Goal: Navigation & Orientation: Find specific page/section

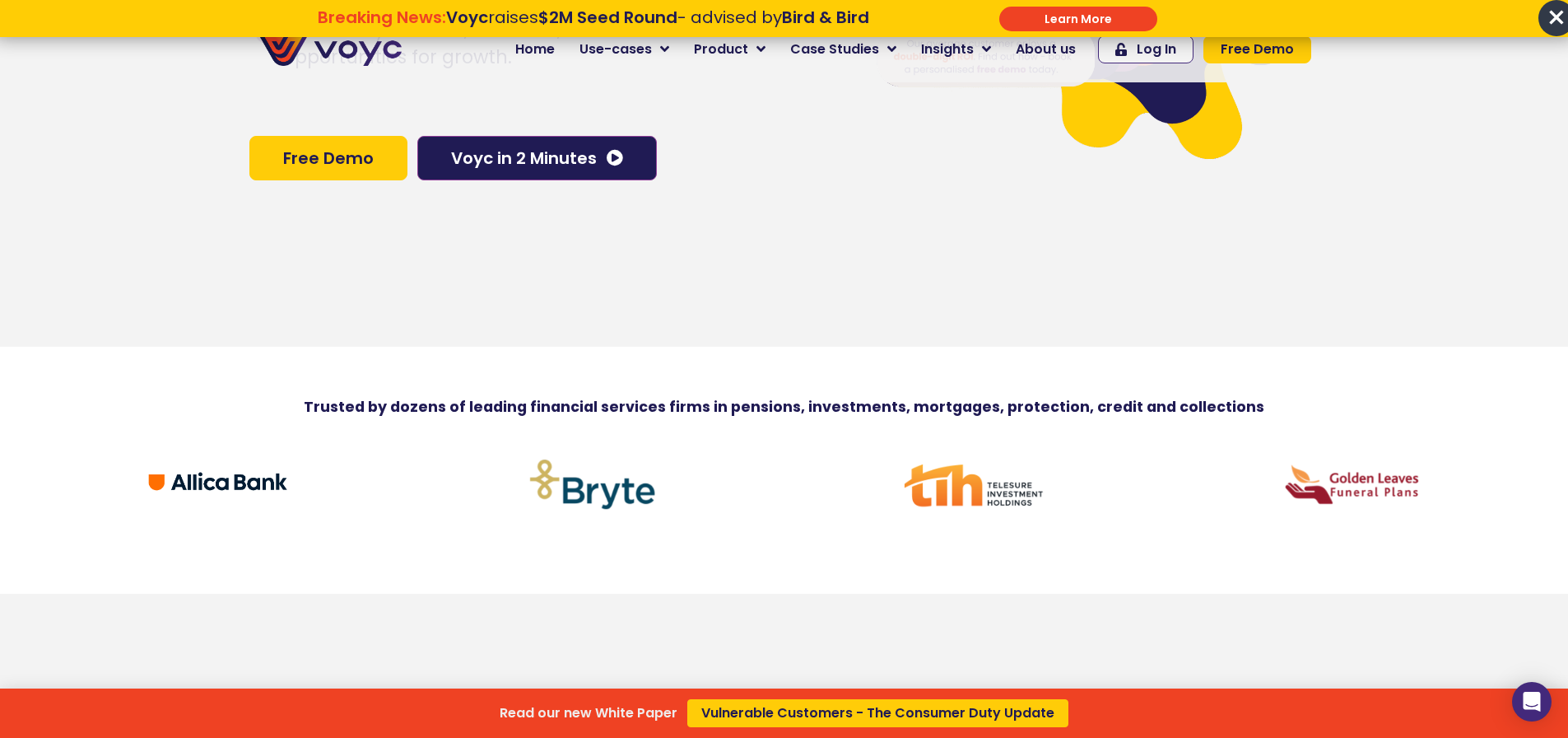
scroll to position [426, 0]
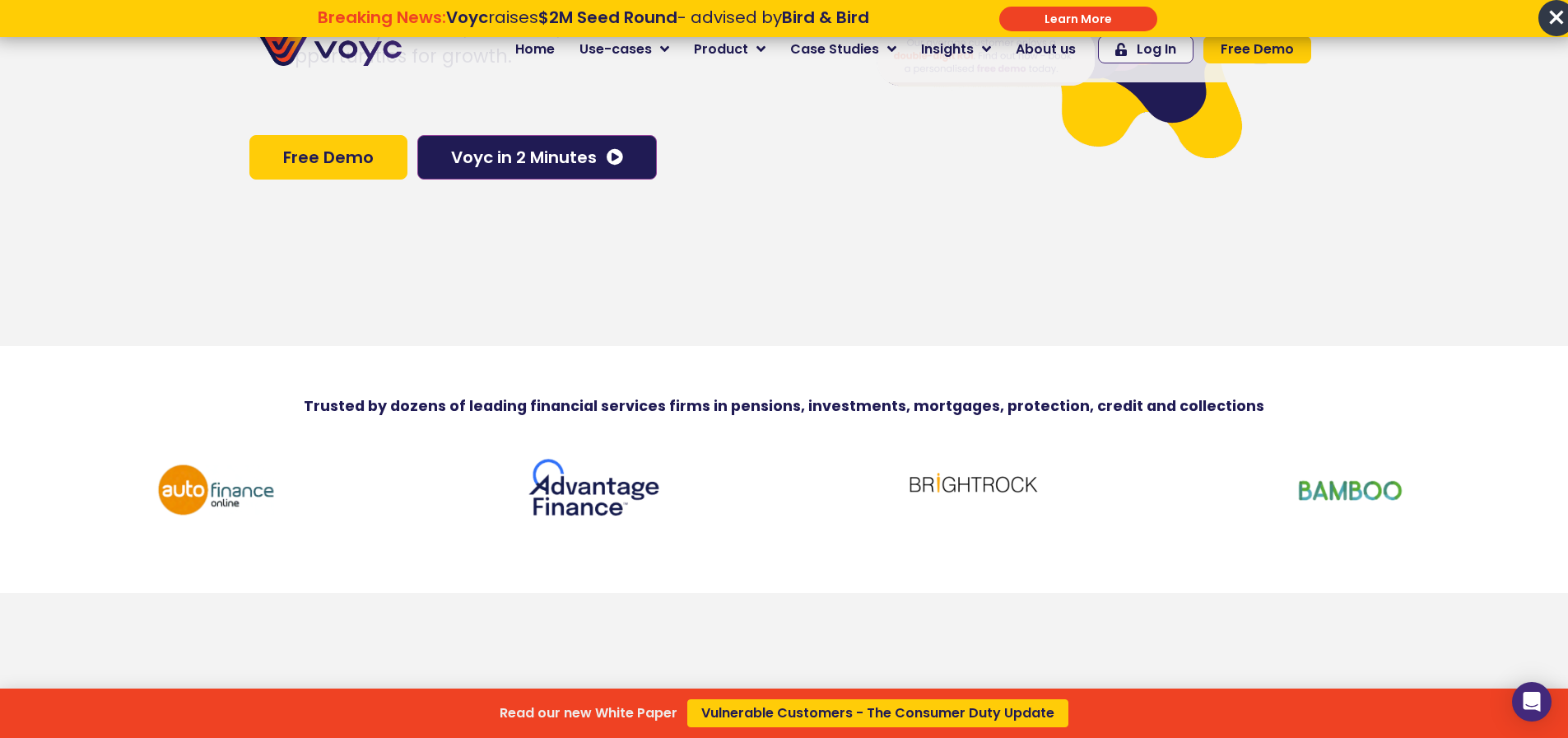
click at [588, 168] on div "Read our new White Paper Vulnerable Customers - The Consumer Duty Update" at bounding box center [784, 369] width 1568 height 738
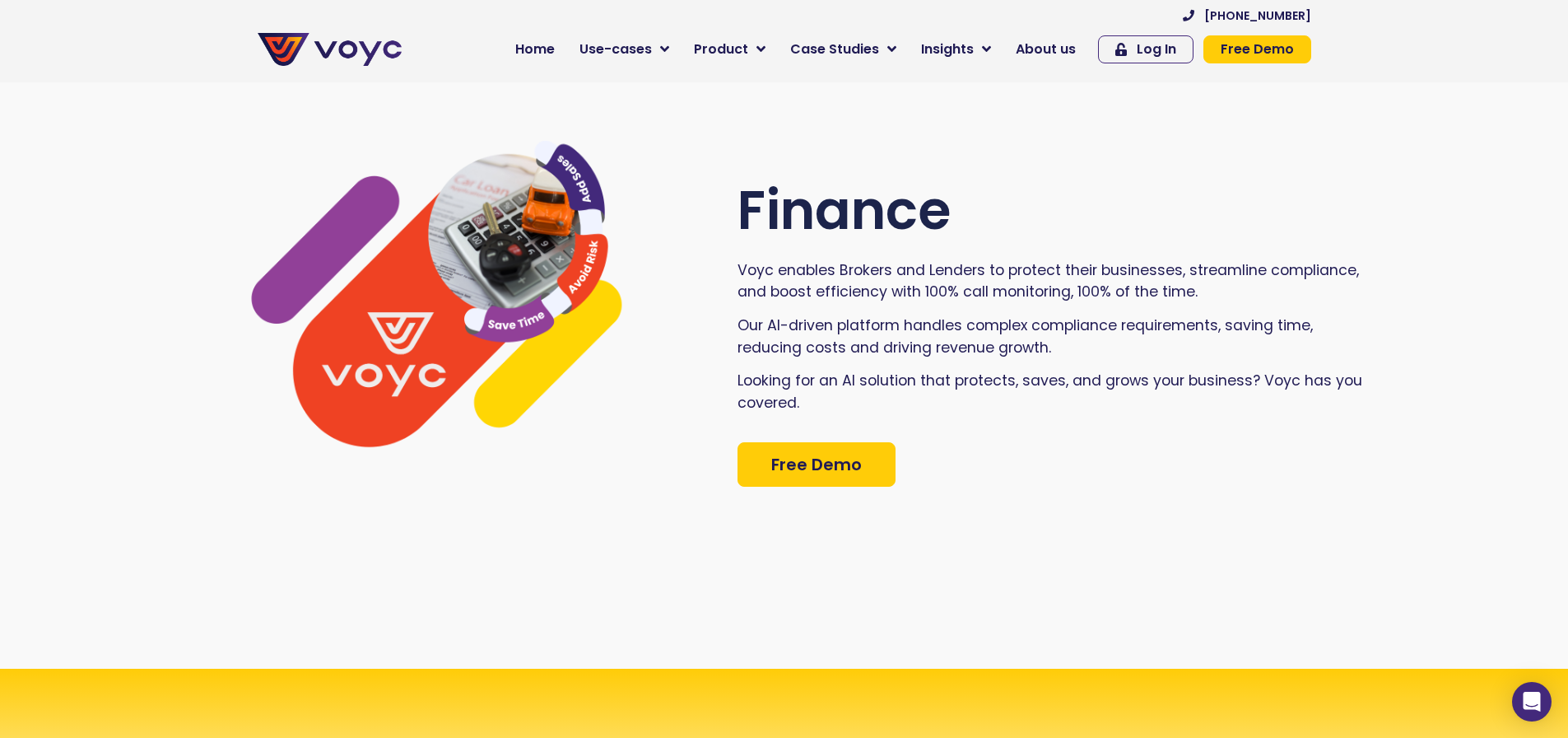
click at [233, 409] on div at bounding box center [433, 324] width 504 height 367
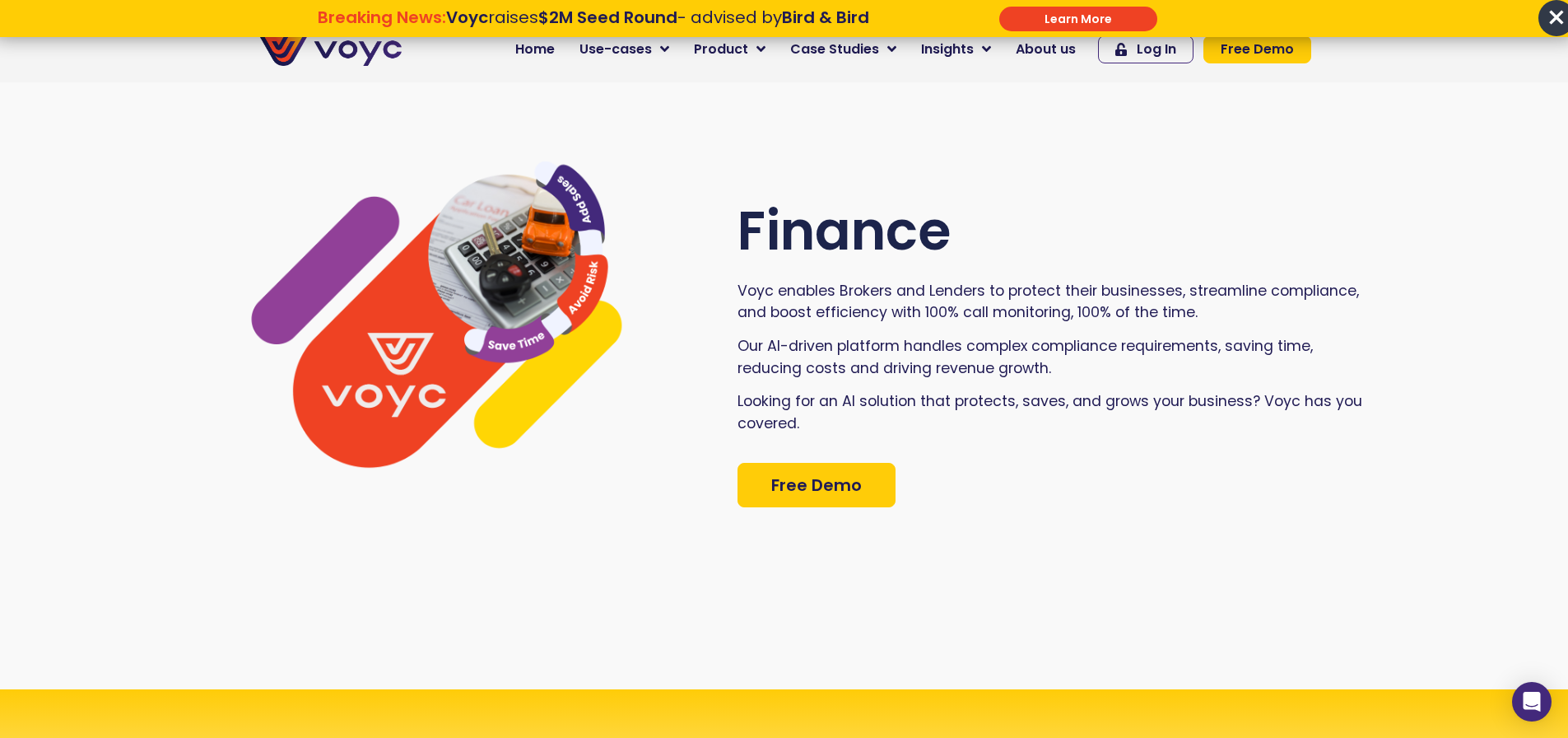
scroll to position [11, 13]
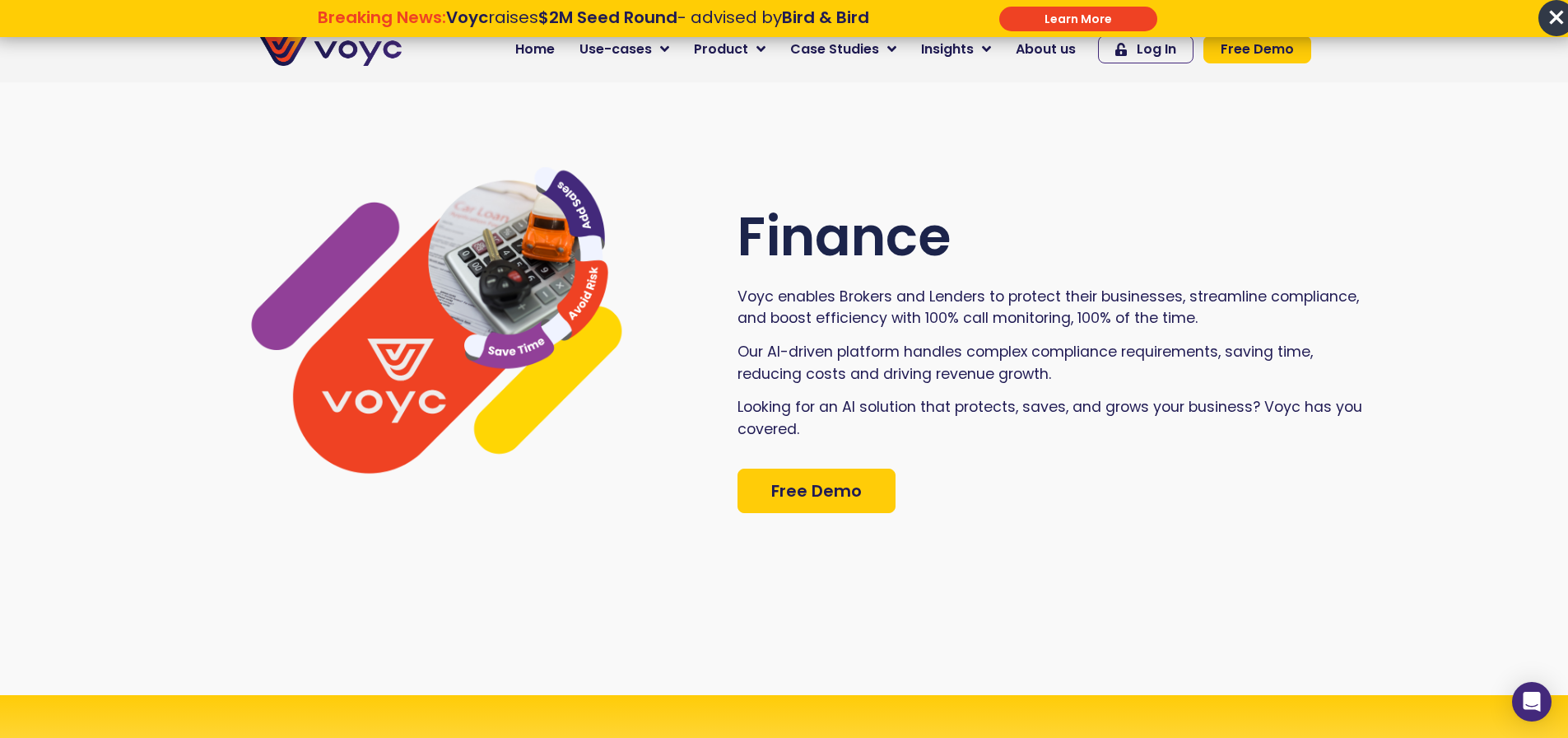
click at [0, 429] on div "Finance Voyc enables Brokers and Lenders to protect their businesses, streamlin…" at bounding box center [784, 359] width 1568 height 672
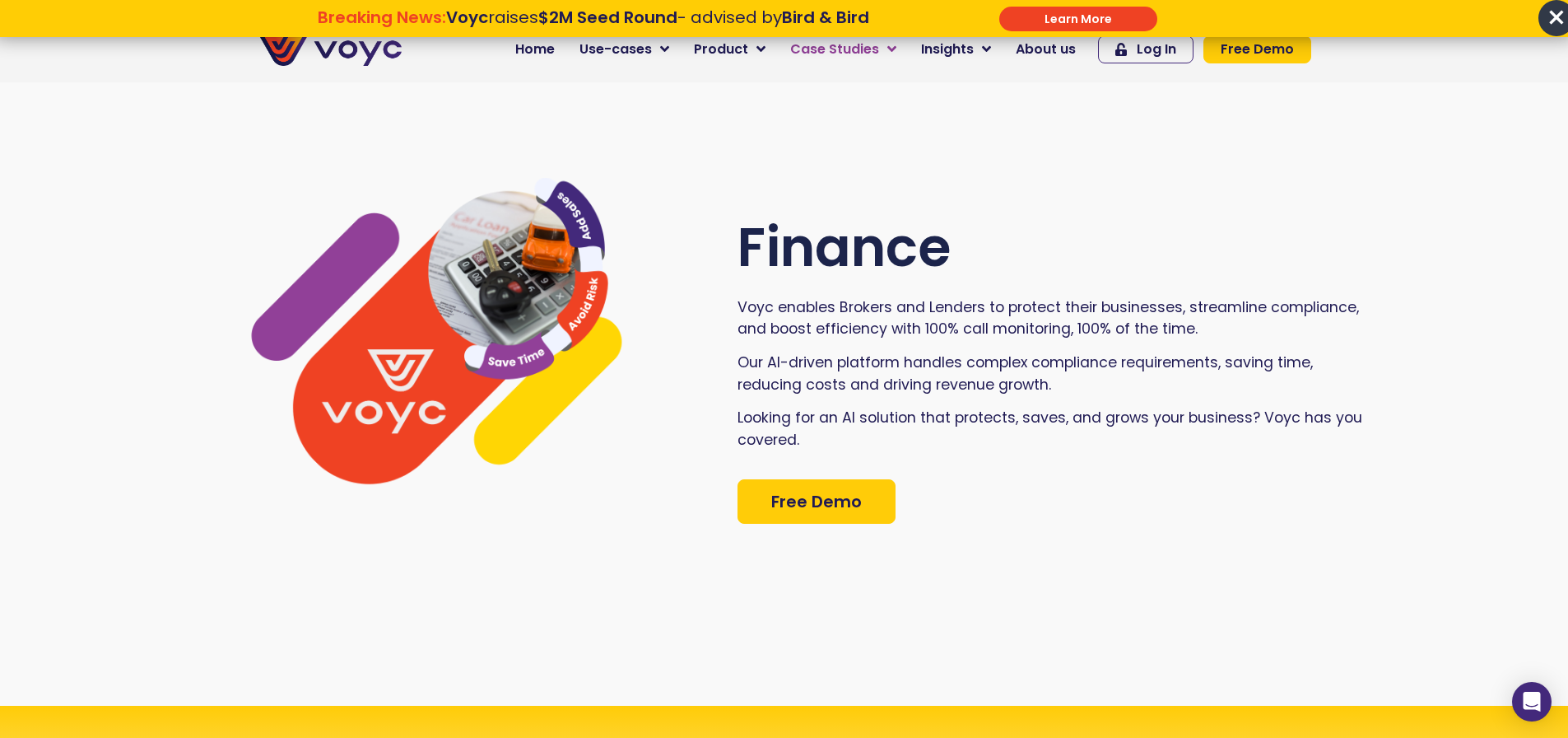
click at [896, 47] on icon at bounding box center [892, 49] width 9 height 15
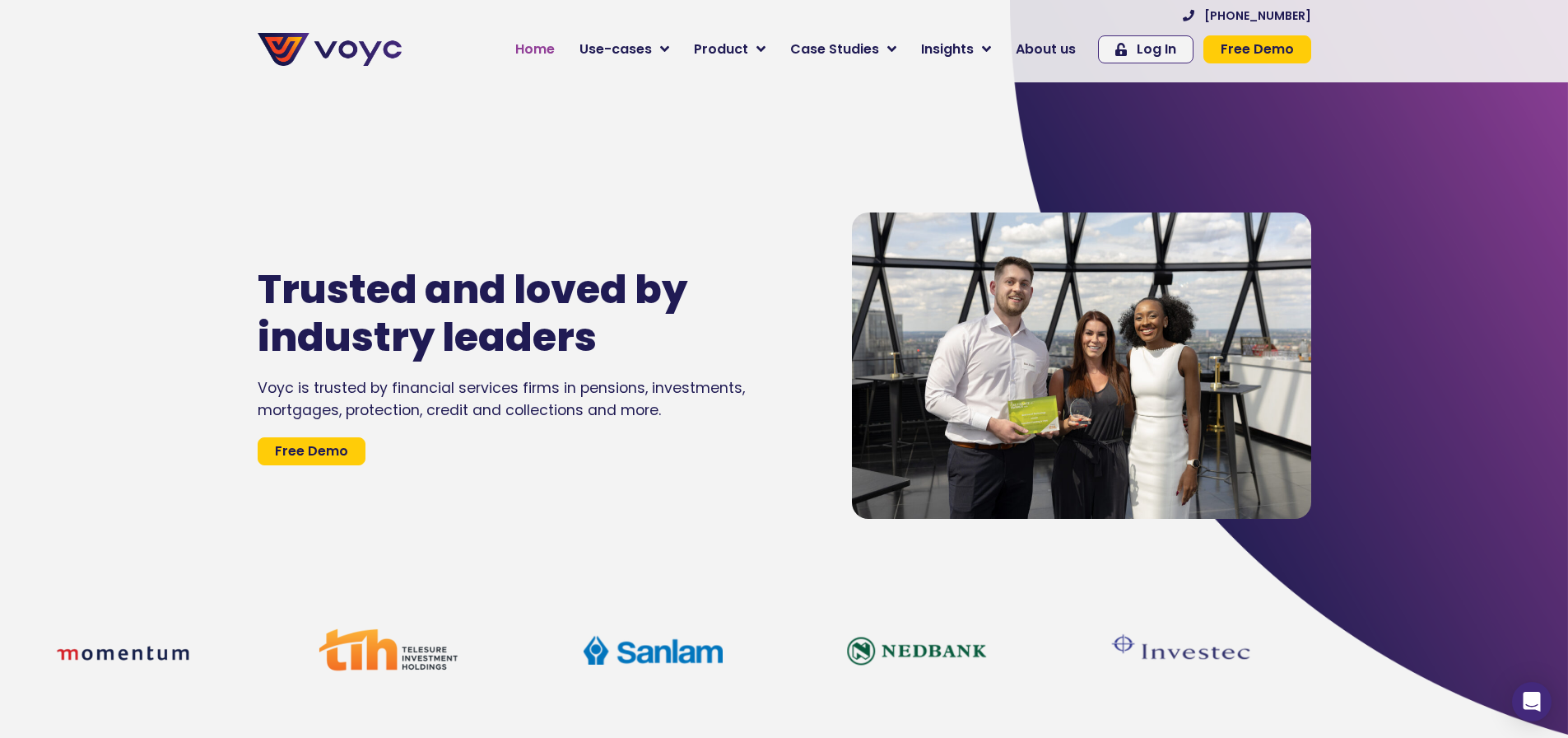
click at [550, 46] on span "Home" at bounding box center [534, 49] width 39 height 20
